Goal: Navigation & Orientation: Find specific page/section

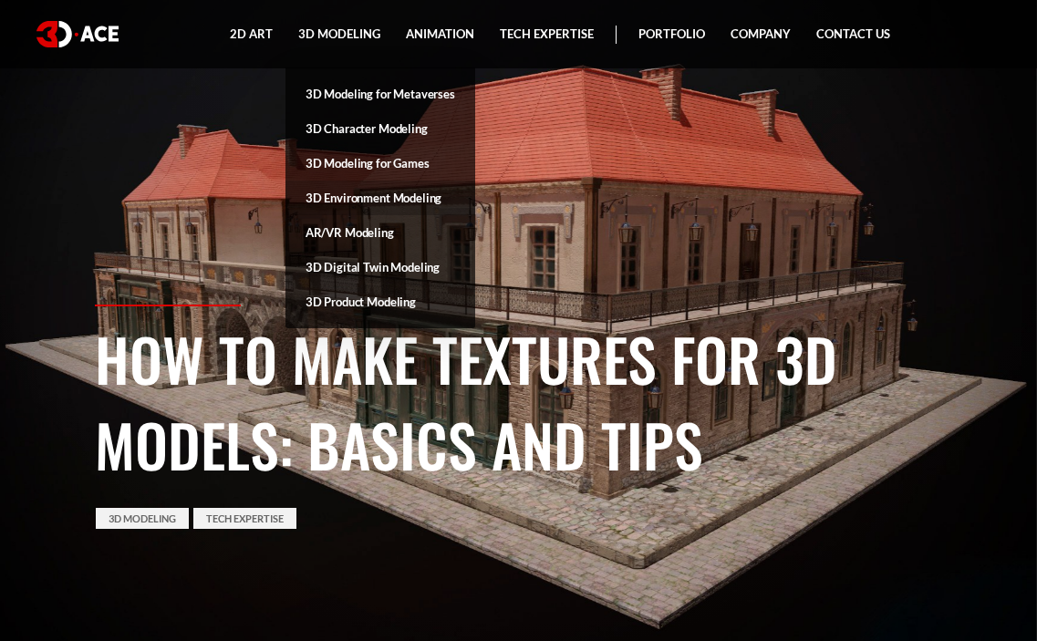
click at [430, 204] on link "3D Environment Modeling" at bounding box center [380, 198] width 190 height 35
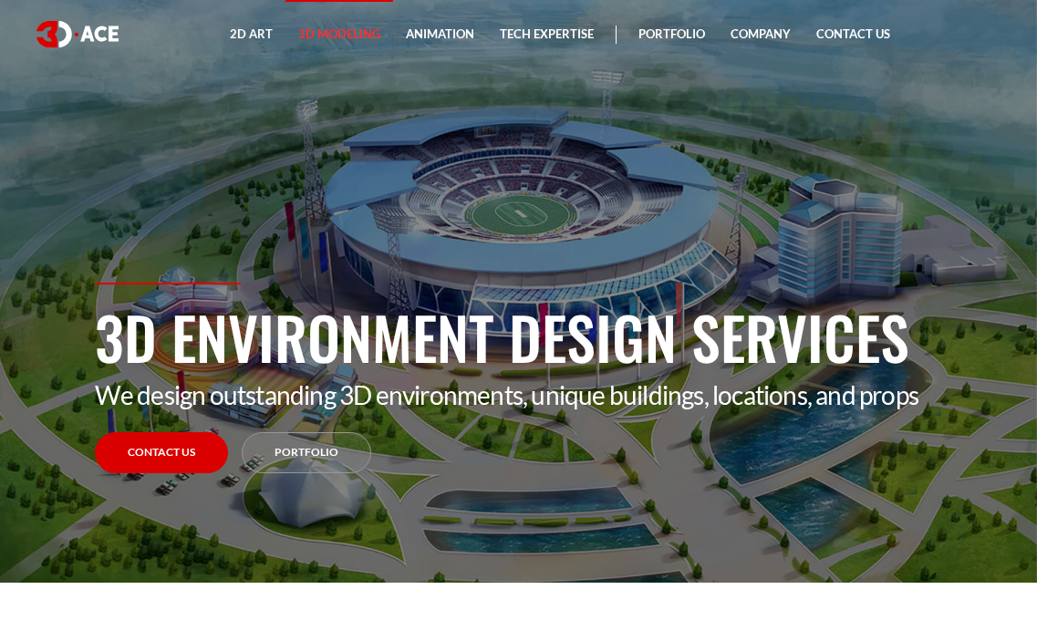
scroll to position [91, 0]
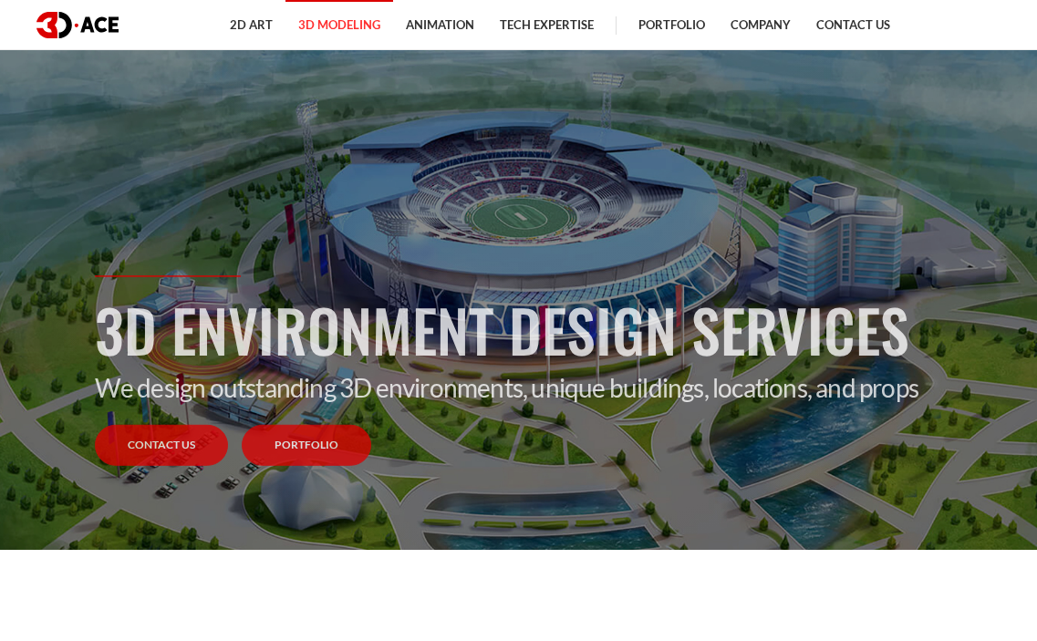
click at [334, 450] on link "Portfolio" at bounding box center [306, 445] width 129 height 41
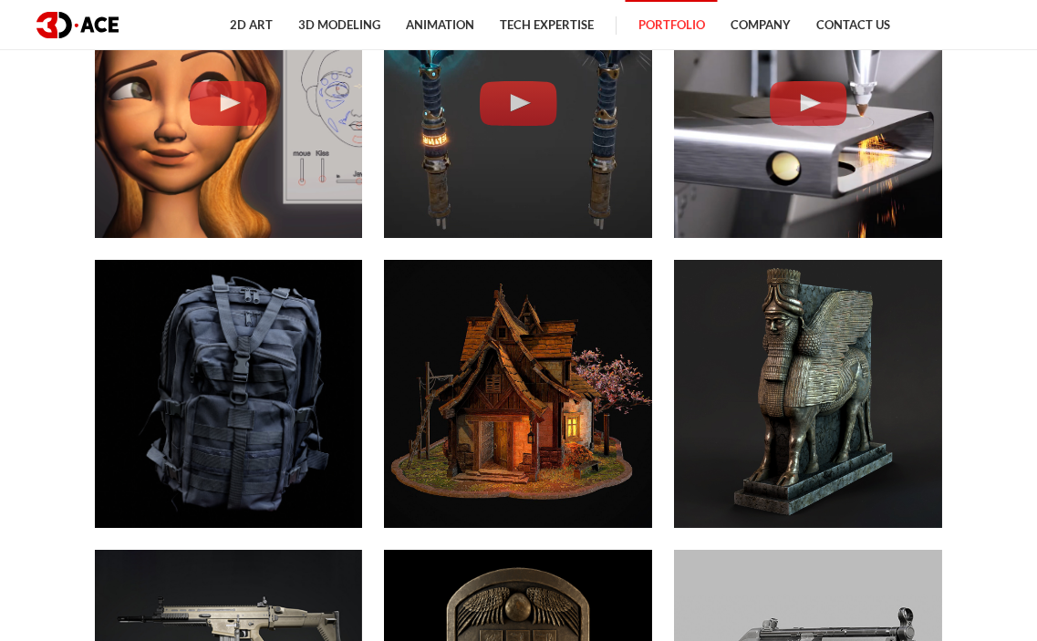
scroll to position [3101, 0]
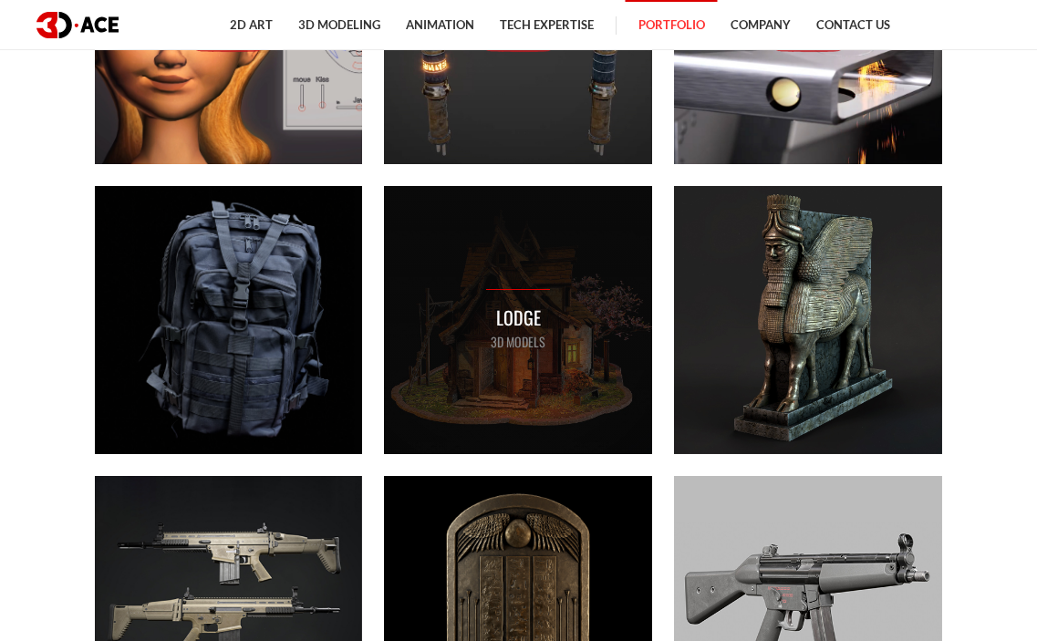
click at [562, 353] on div "Lodge 3D MODELS" at bounding box center [518, 320] width 268 height 268
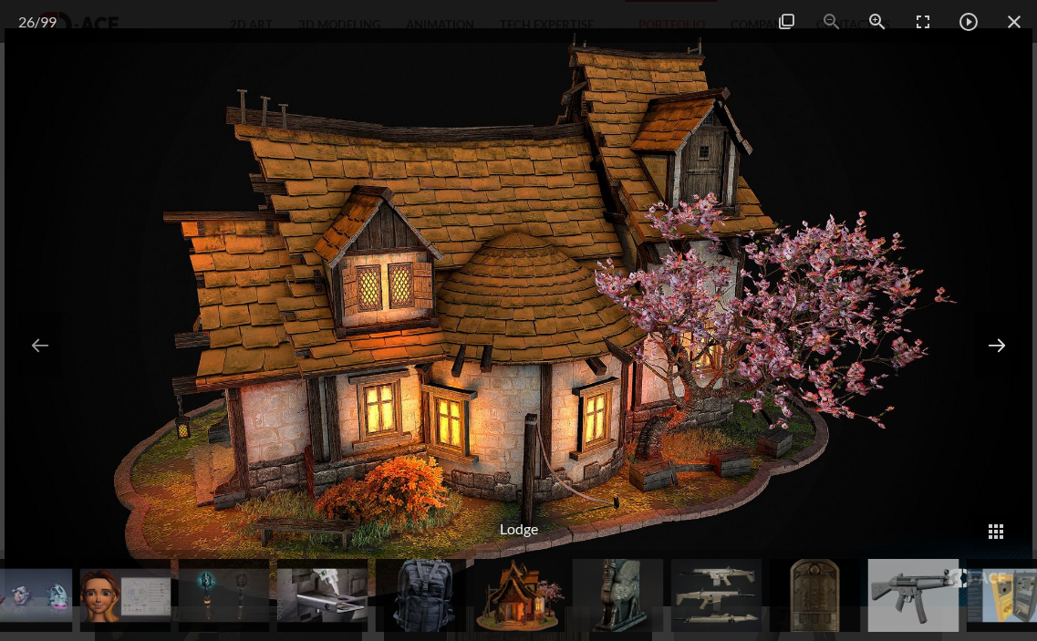
click at [993, 359] on button at bounding box center [997, 345] width 44 height 66
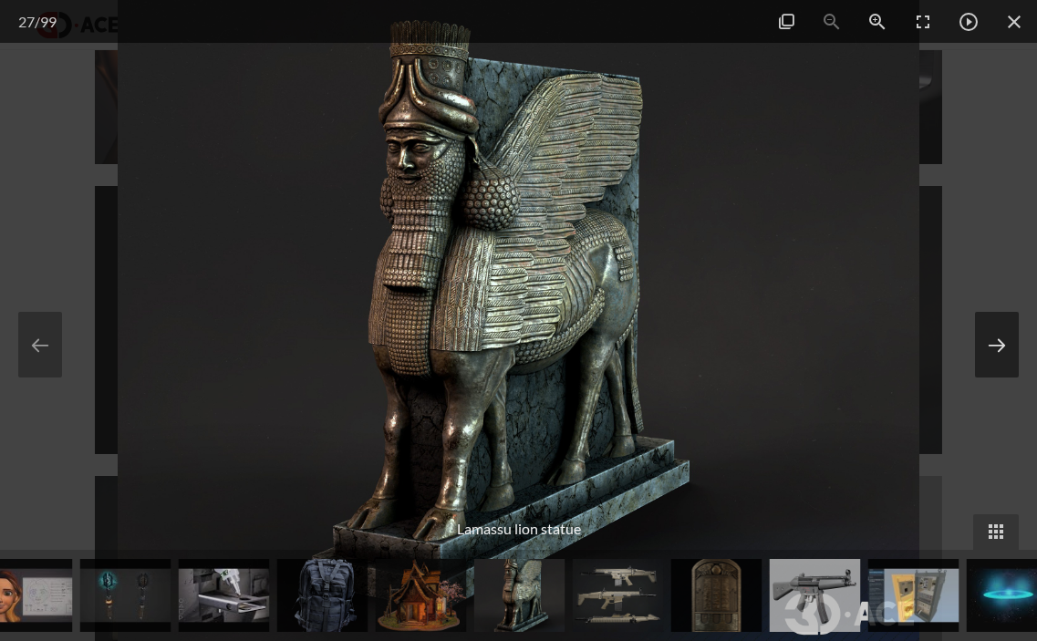
click at [993, 359] on button at bounding box center [997, 345] width 44 height 66
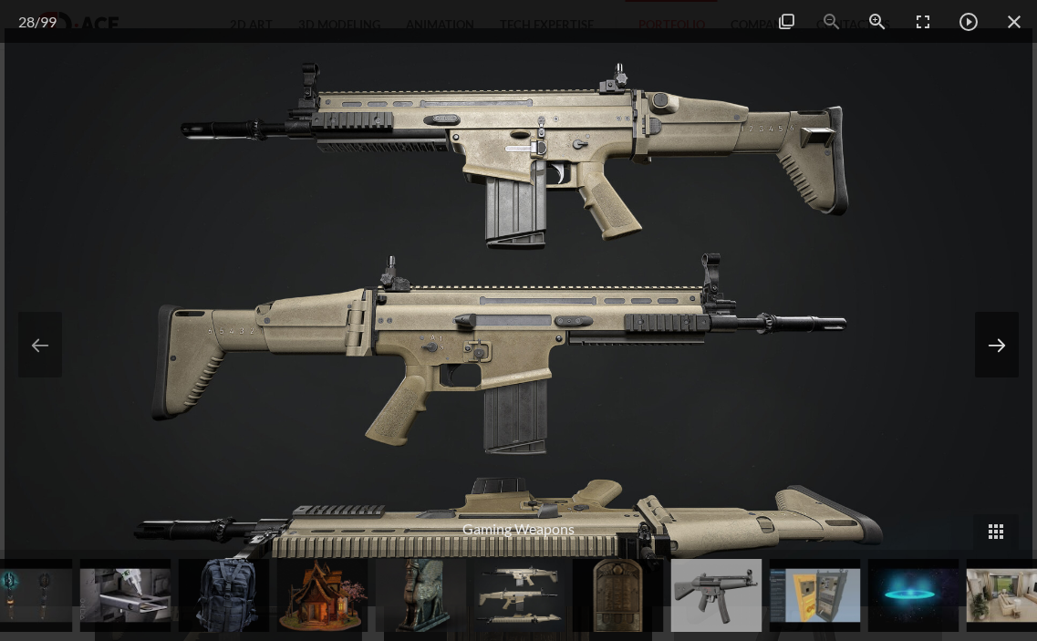
click at [993, 359] on button at bounding box center [997, 345] width 44 height 66
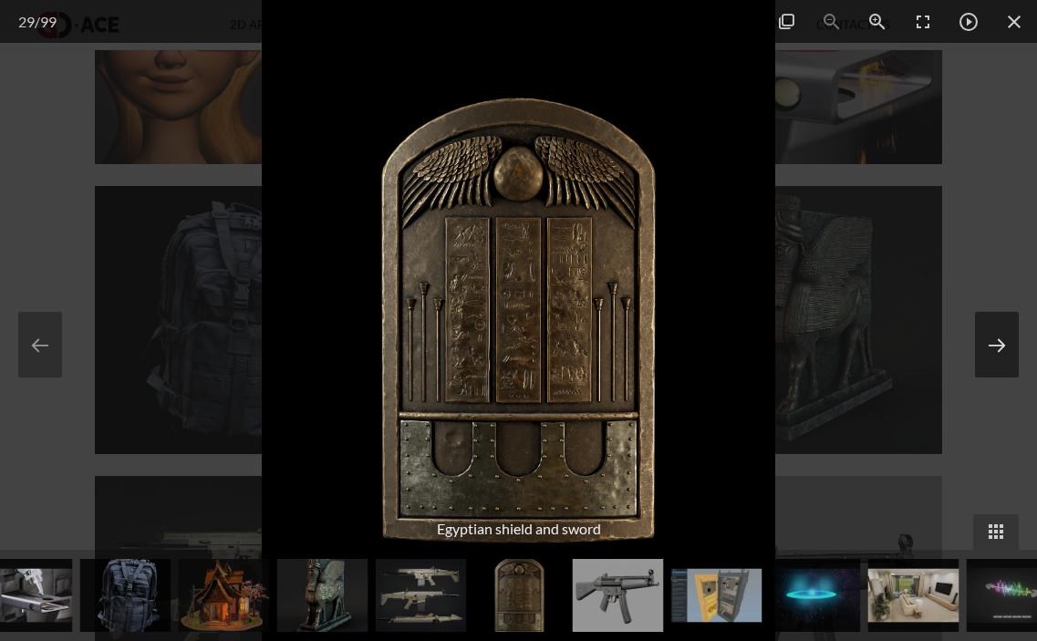
click at [993, 359] on button at bounding box center [997, 345] width 44 height 66
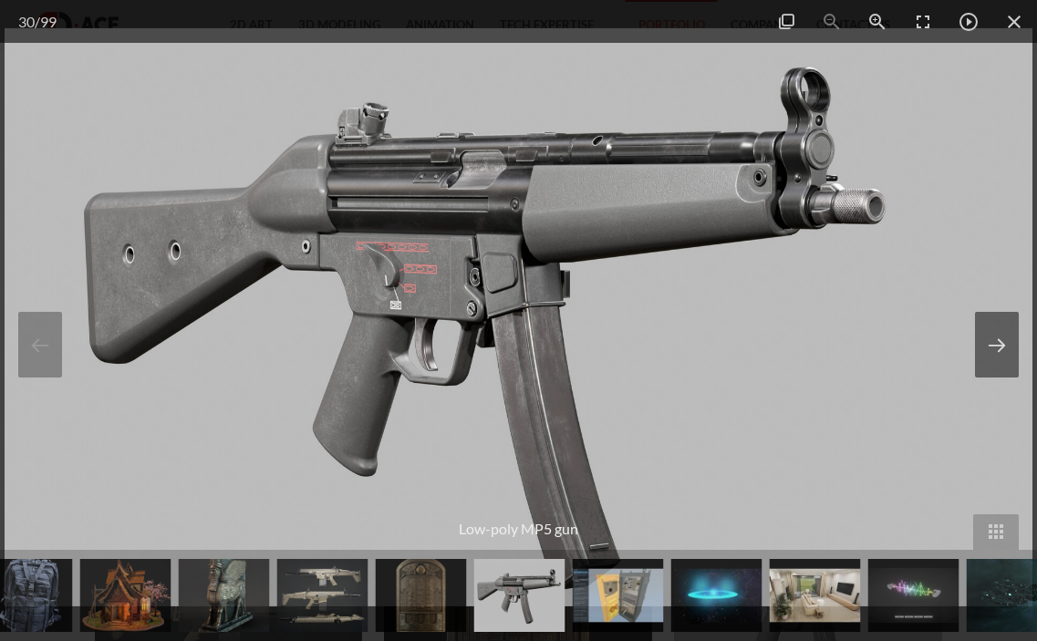
click at [993, 359] on button at bounding box center [997, 345] width 44 height 66
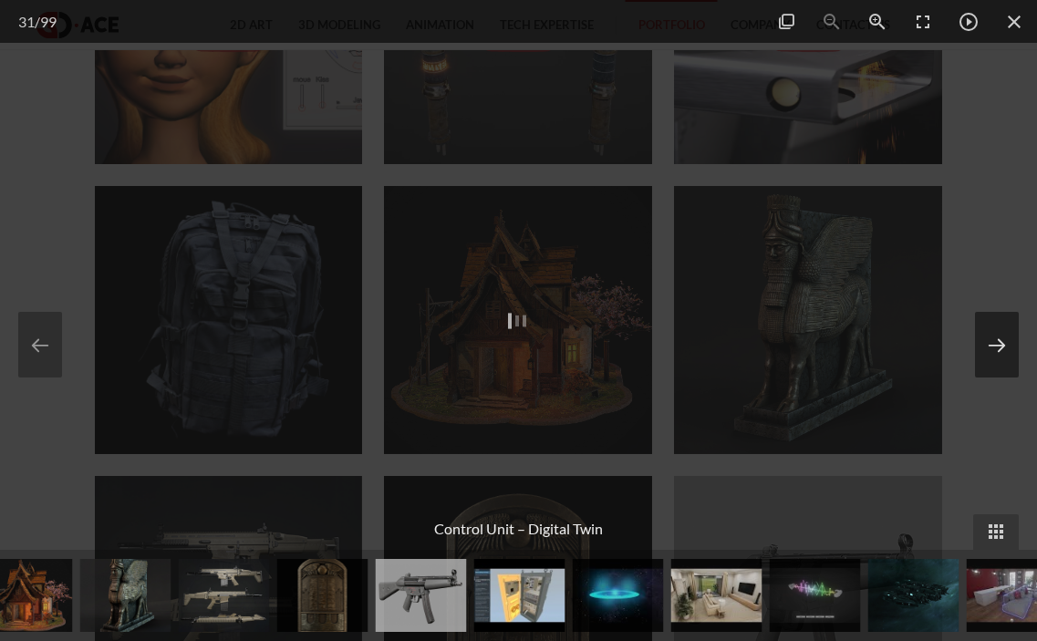
click at [993, 359] on button at bounding box center [997, 345] width 44 height 66
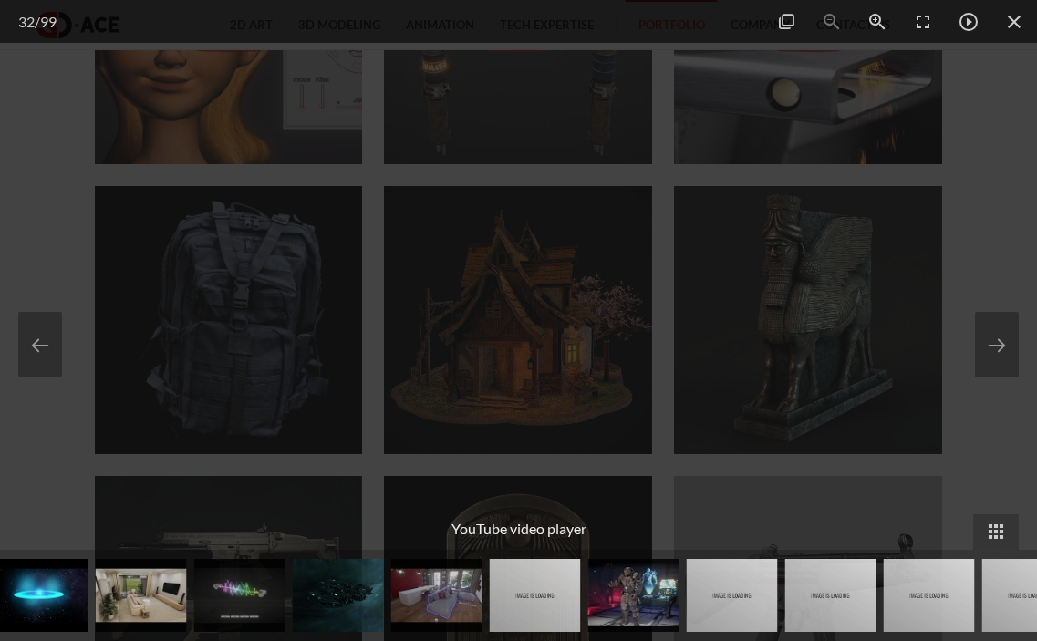
drag, startPoint x: 893, startPoint y: 625, endPoint x: 291, endPoint y: 573, distance: 604.1
click at [391, 574] on img at bounding box center [436, 595] width 91 height 73
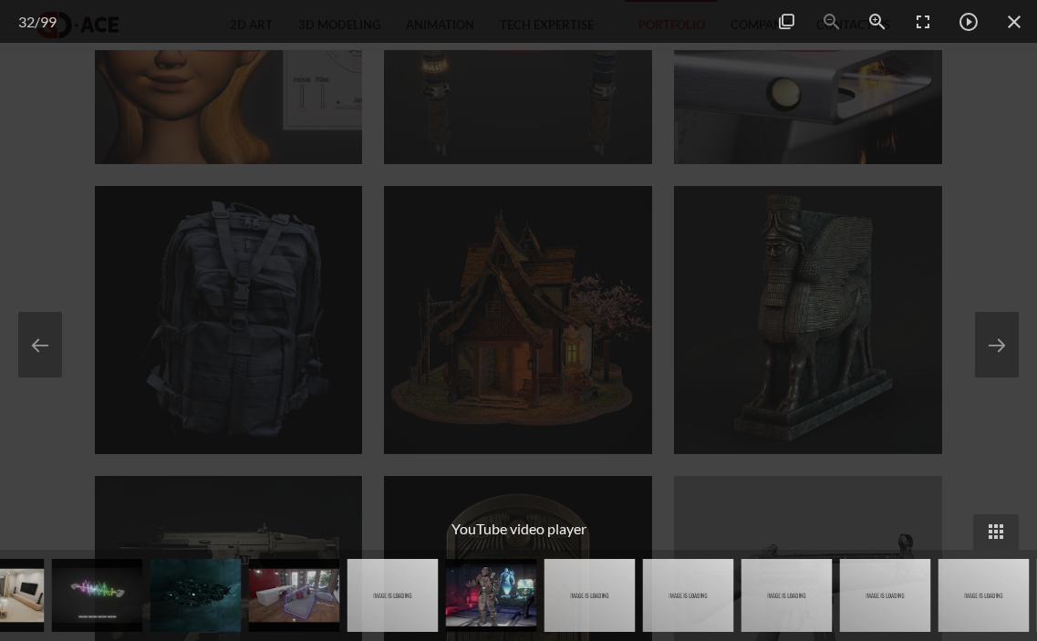
drag, startPoint x: 938, startPoint y: 597, endPoint x: 724, endPoint y: 601, distance: 214.3
click at [938, 601] on img at bounding box center [983, 595] width 91 height 73
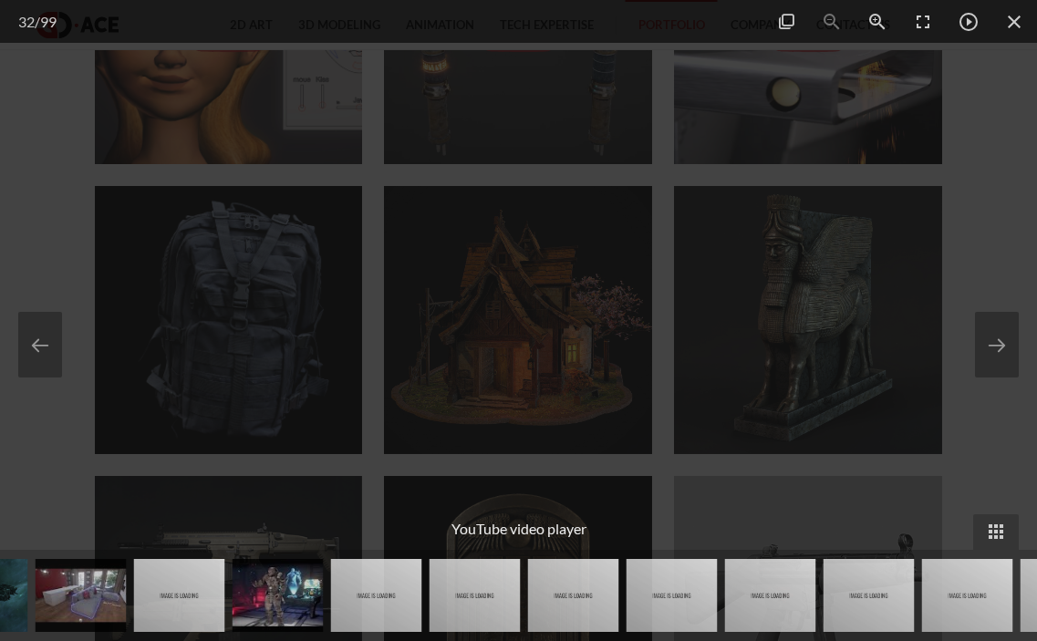
click at [725, 596] on img at bounding box center [770, 595] width 91 height 73
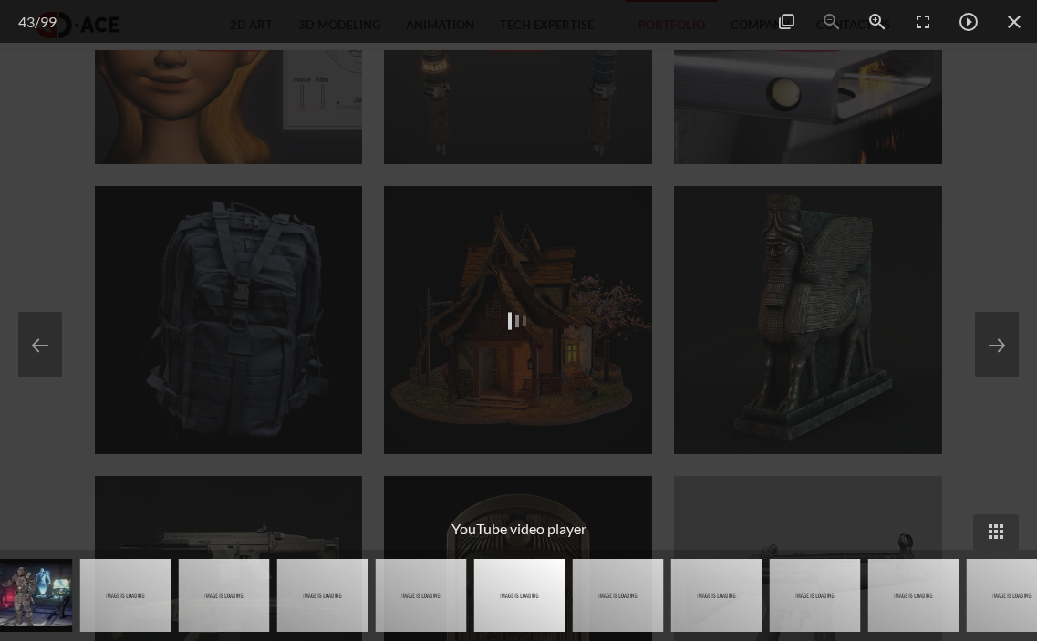
click at [748, 588] on img at bounding box center [716, 595] width 91 height 73
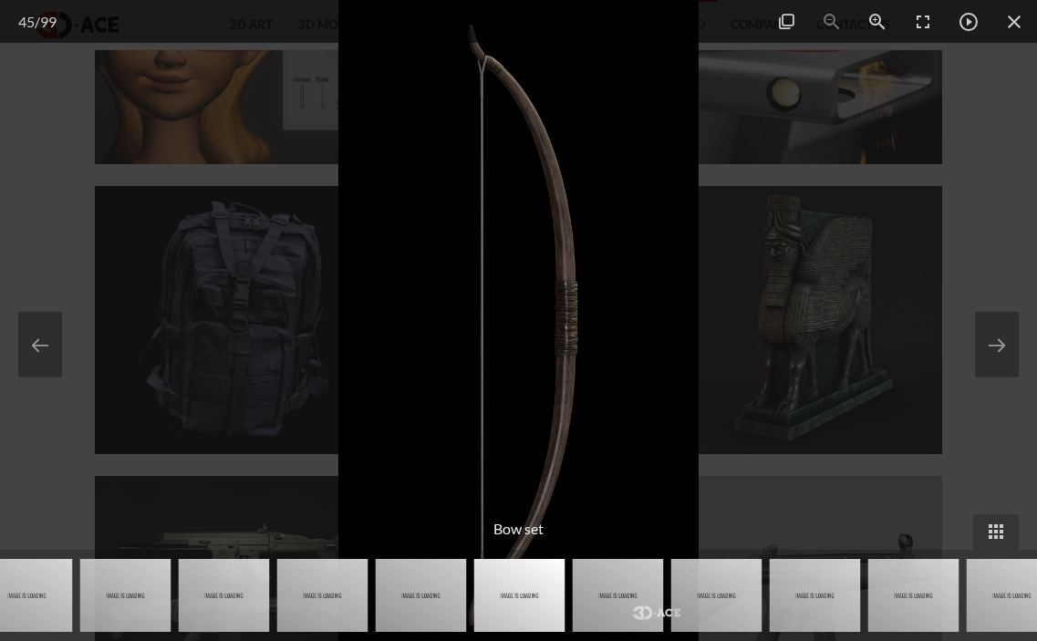
click at [998, 441] on div at bounding box center [518, 320] width 1037 height 641
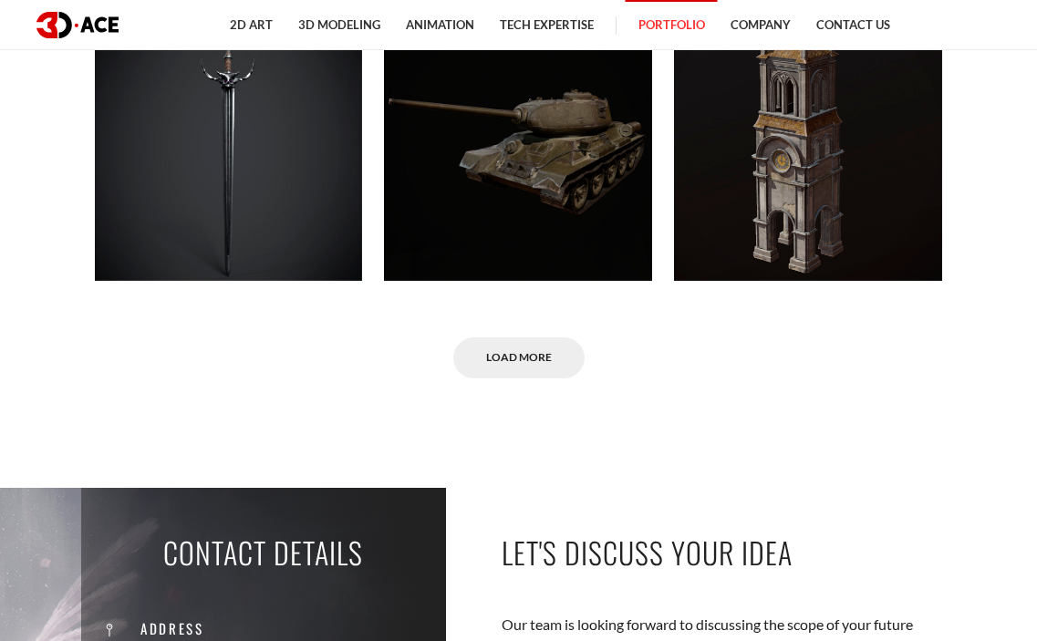
scroll to position [10396, 0]
